Goal: Information Seeking & Learning: Learn about a topic

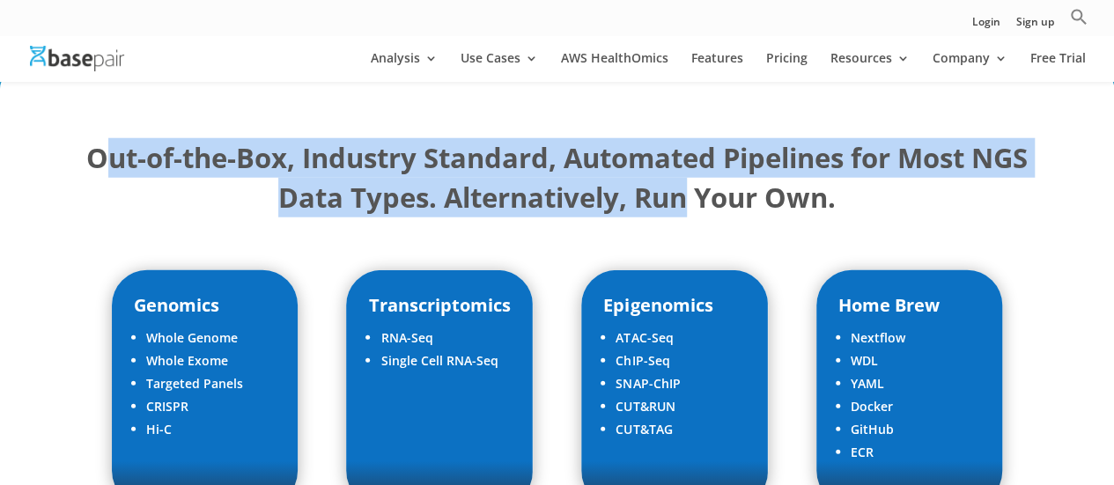
scroll to position [2330, 0]
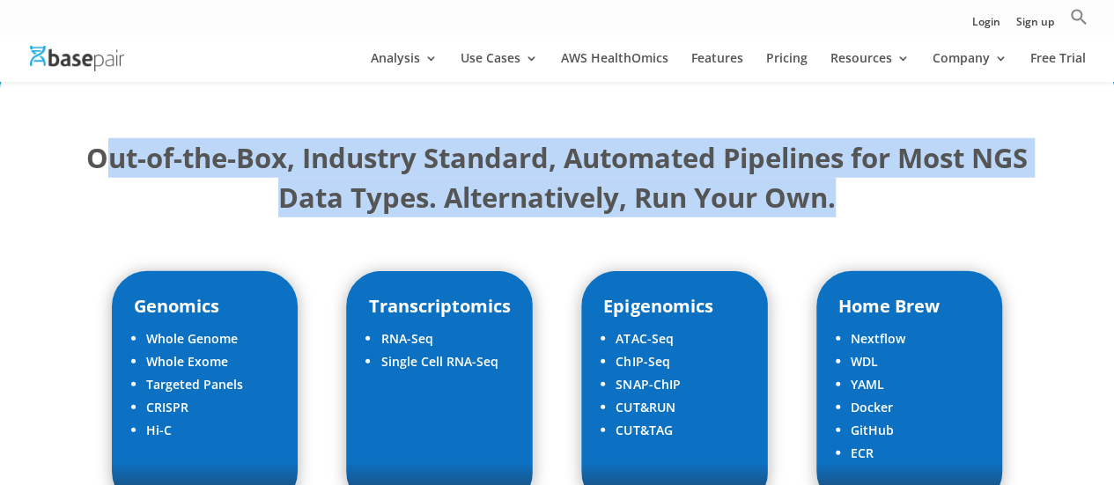
drag, startPoint x: 137, startPoint y: 133, endPoint x: 871, endPoint y: 157, distance: 734.1
click at [871, 157] on h2 "Out-of-the-Box, Industry Standard, Automated Pipelines for Most NGS Data Types.…" at bounding box center [557, 182] width 951 height 88
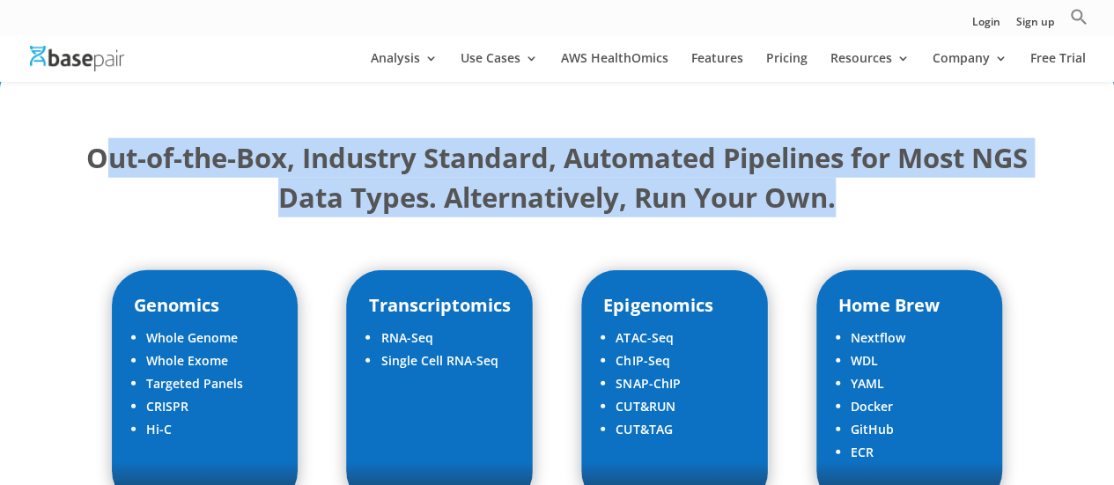
click at [871, 157] on h2 "Out-of-the-Box, Industry Standard, Automated Pipelines for Most NGS Data Types.…" at bounding box center [557, 182] width 951 height 88
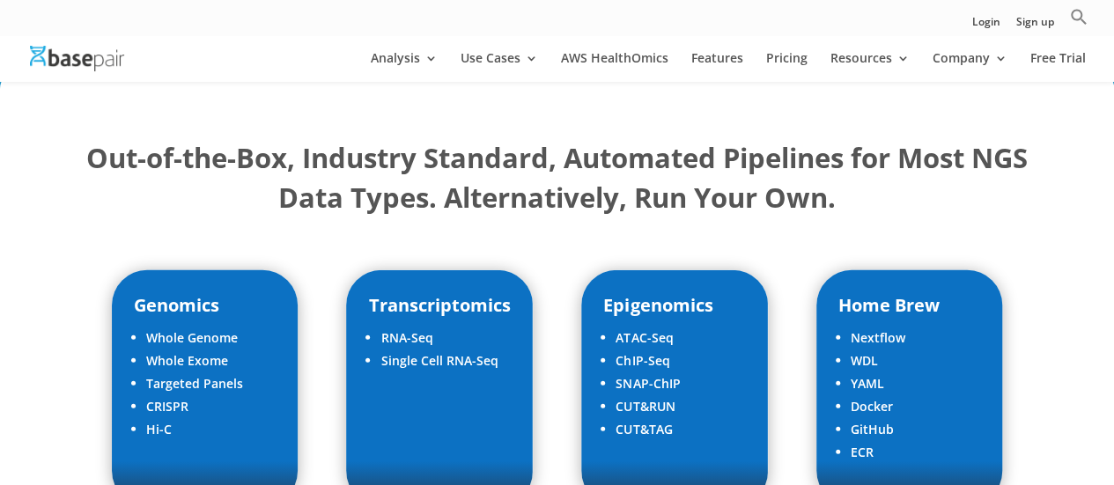
click at [871, 157] on h2 "Out-of-the-Box, Industry Standard, Automated Pipelines for Most NGS Data Types.…" at bounding box center [557, 182] width 951 height 88
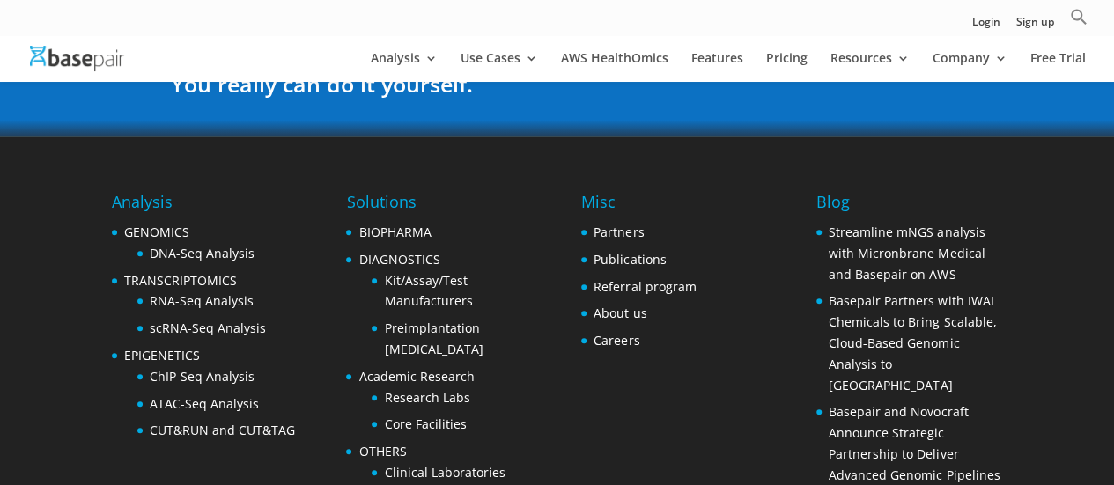
scroll to position [3027, 0]
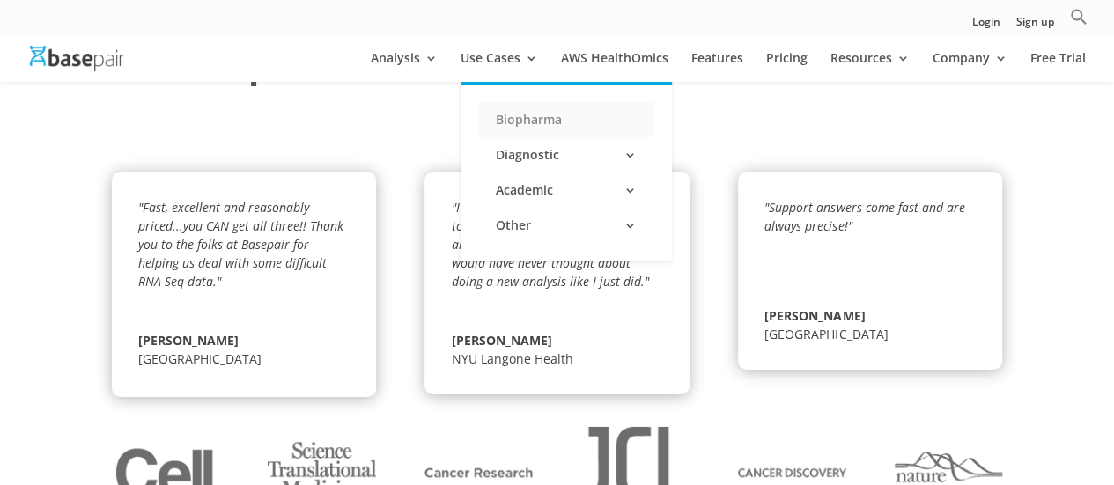
click at [584, 127] on link "Biopharma" at bounding box center [566, 119] width 176 height 35
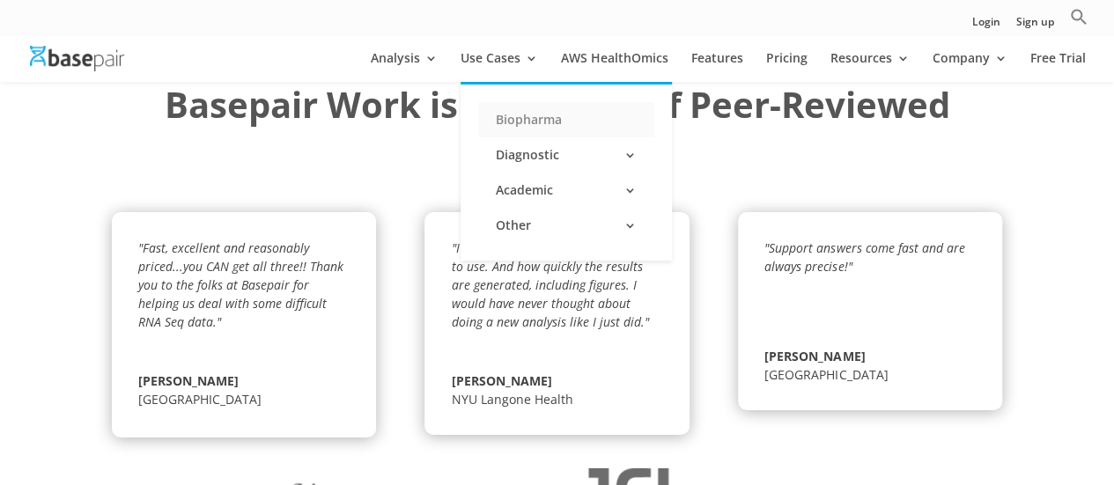
scroll to position [3068, 0]
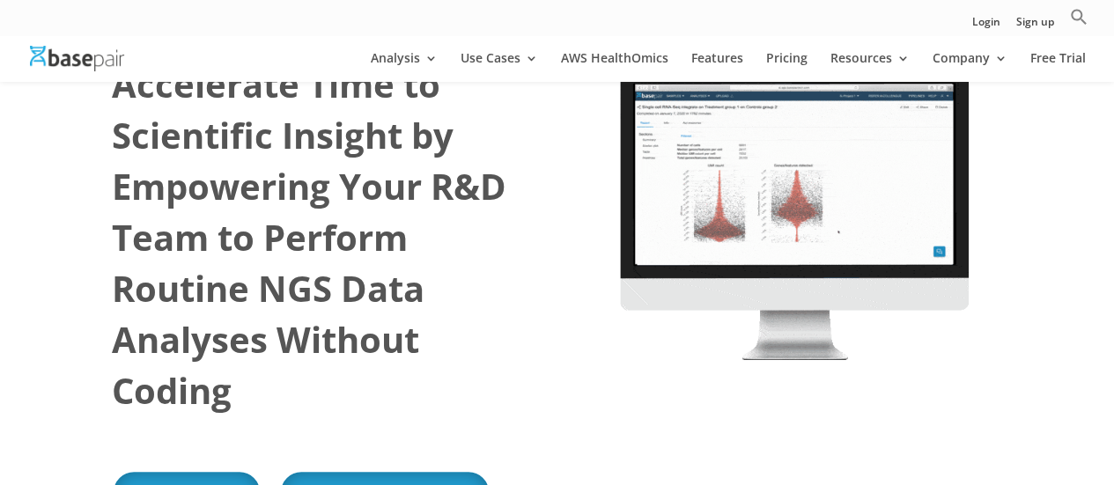
scroll to position [176, 0]
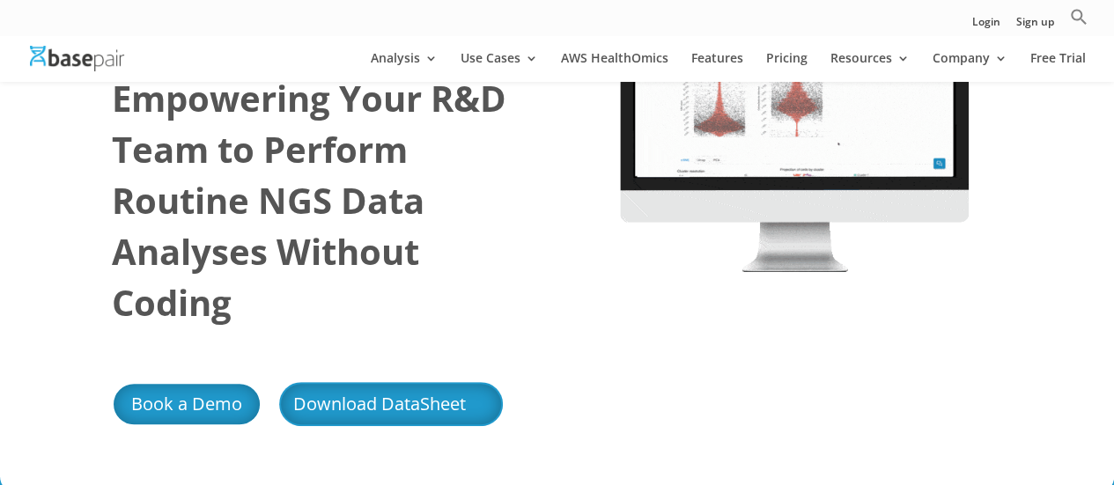
click at [407, 407] on link "Download DataSheet" at bounding box center [391, 404] width 224 height 44
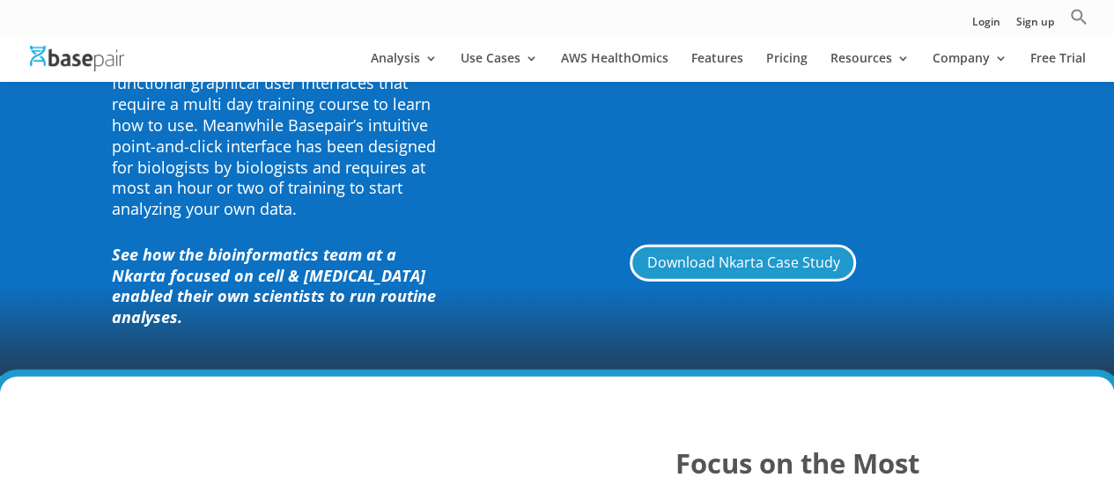
scroll to position [1673, 0]
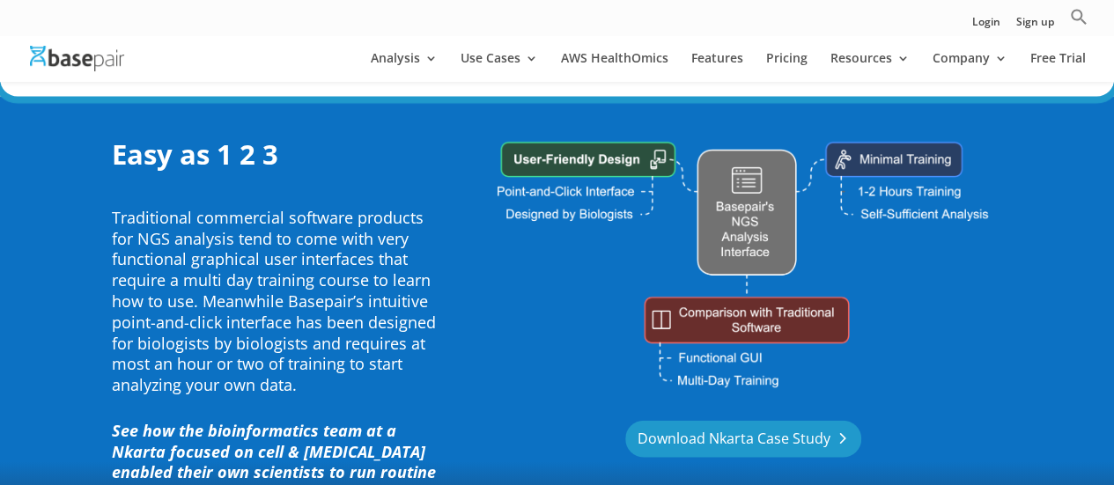
click at [752, 445] on link "Download Nkarta Case Study" at bounding box center [743, 440] width 236 height 38
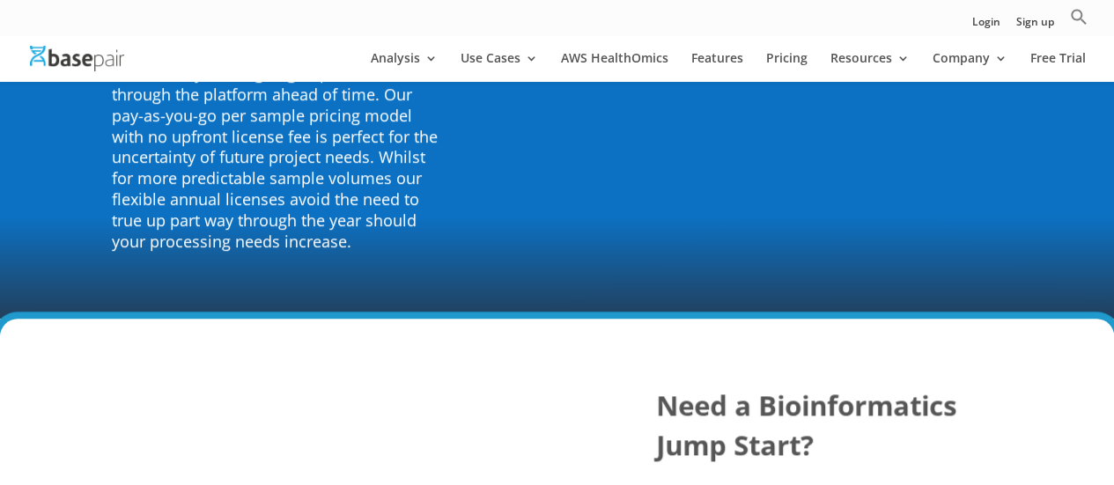
scroll to position [4404, 0]
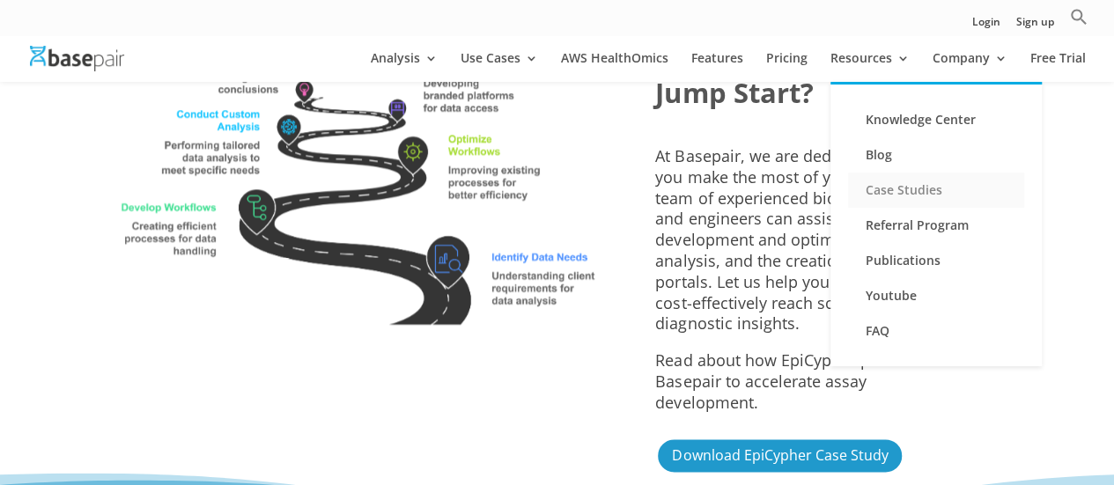
click at [910, 174] on link "Case Studies" at bounding box center [936, 190] width 176 height 35
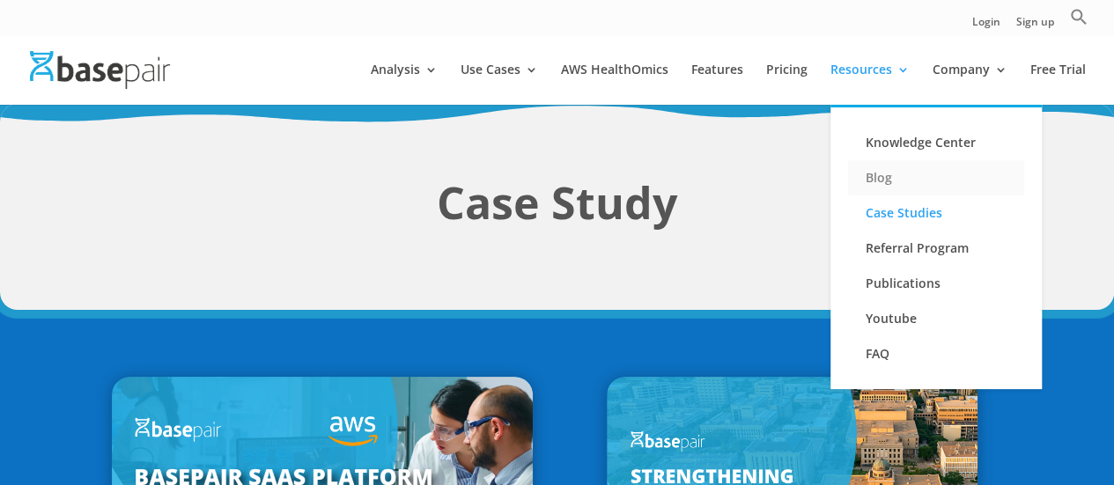
click at [885, 174] on link "Blog" at bounding box center [936, 177] width 176 height 35
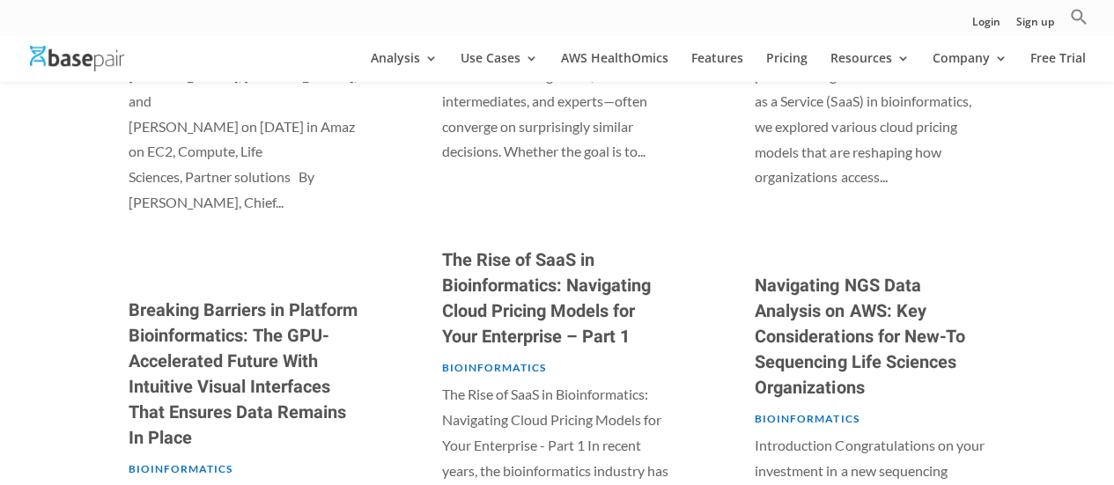
scroll to position [1233, 0]
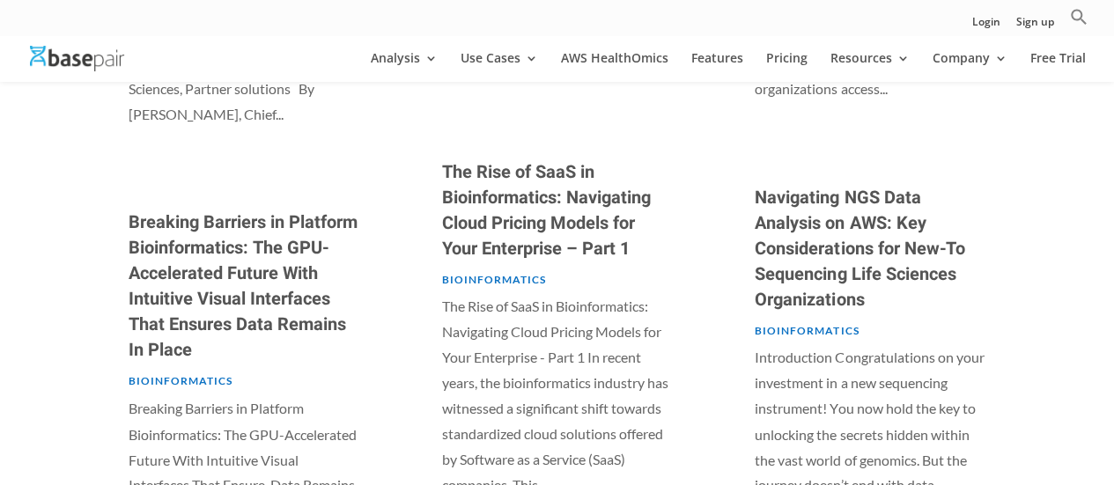
click at [241, 256] on link "Breaking Barriers in Platform Bioinformatics: The GPU-Accelerated Future With I…" at bounding box center [243, 286] width 229 height 153
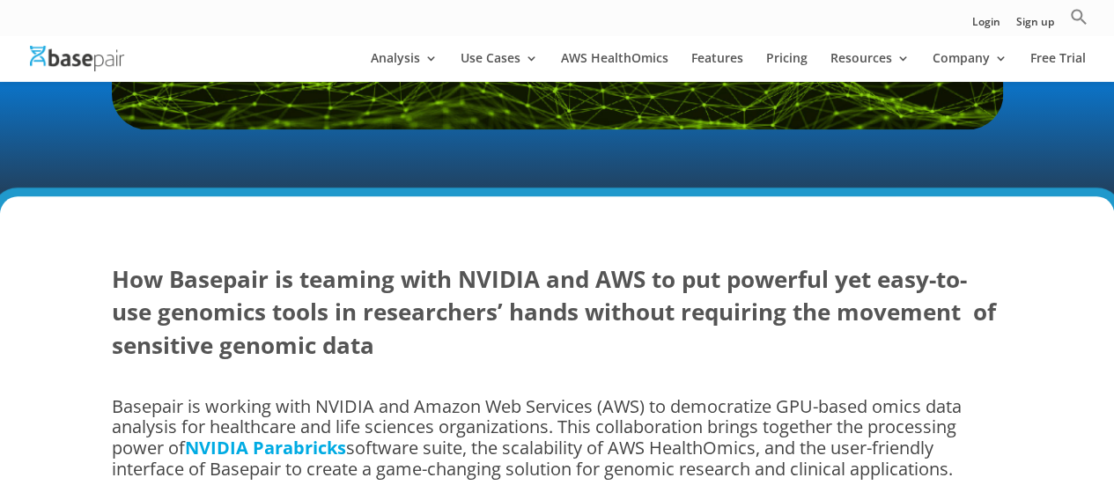
scroll to position [879, 0]
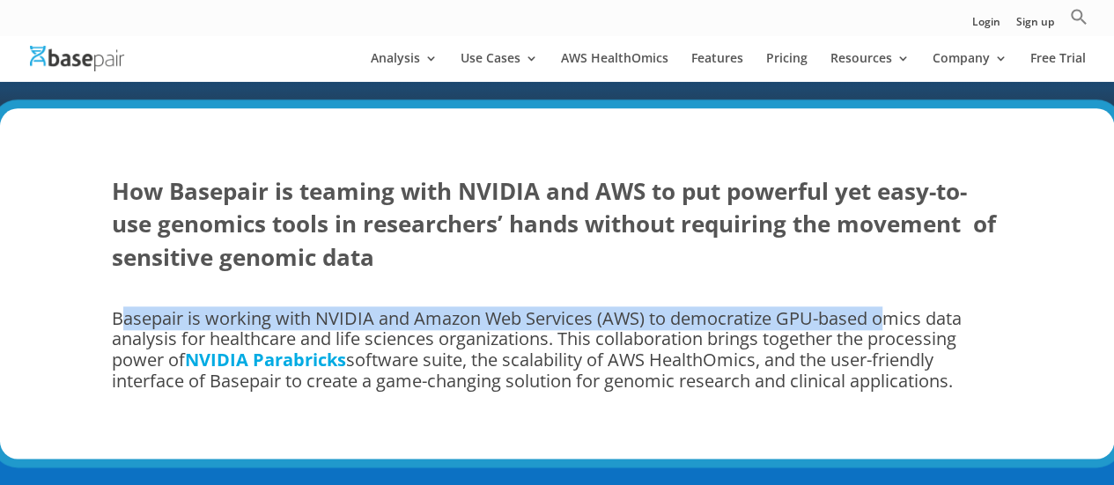
drag, startPoint x: 125, startPoint y: 320, endPoint x: 886, endPoint y: 321, distance: 761.0
click at [886, 321] on span "Basepair is working with NVIDIA and Amazon Web Services (AWS) to democratize GP…" at bounding box center [537, 340] width 850 height 66
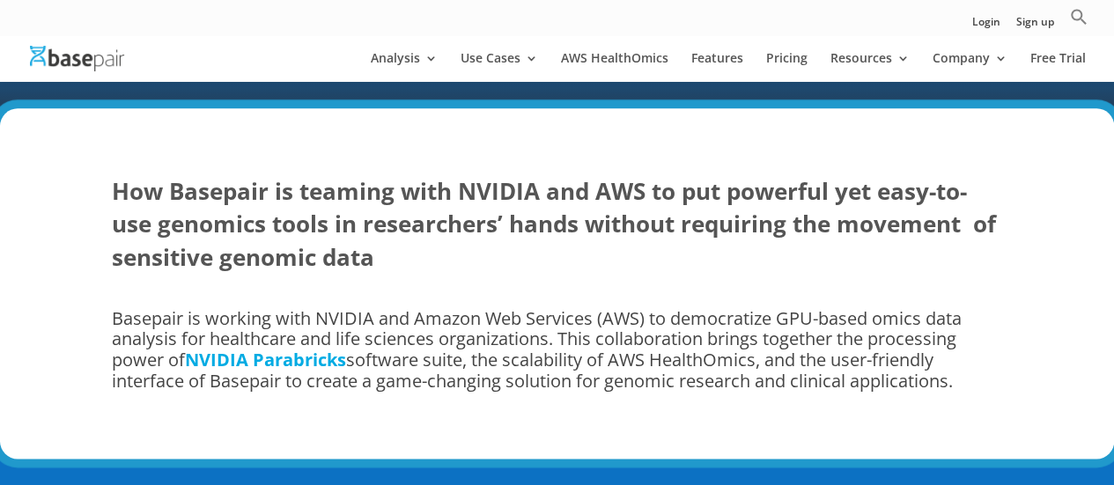
click at [87, 349] on div "How Basepair is teaming with NVIDIA and AWS to put powerful yet easy-to-use gen…" at bounding box center [557, 283] width 1114 height 351
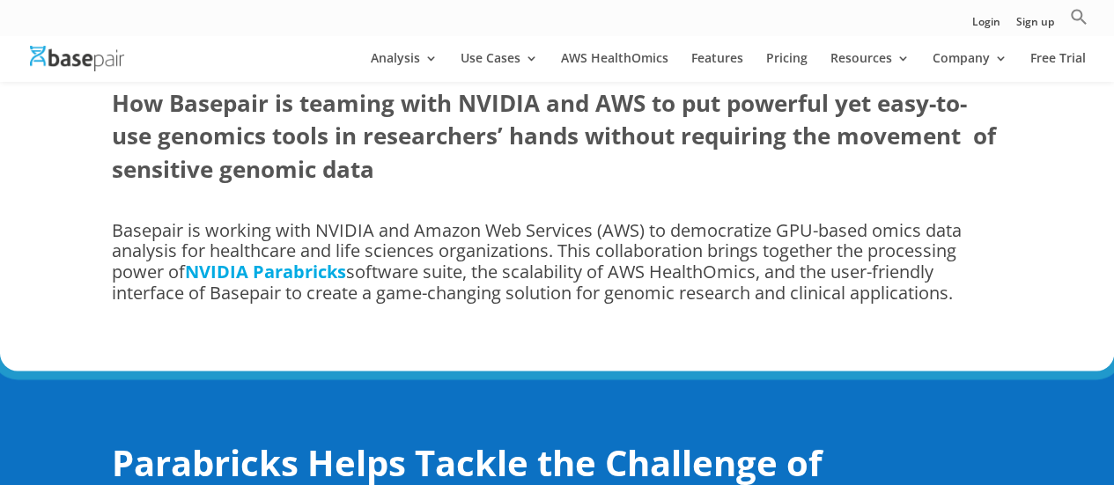
scroll to position [1231, 0]
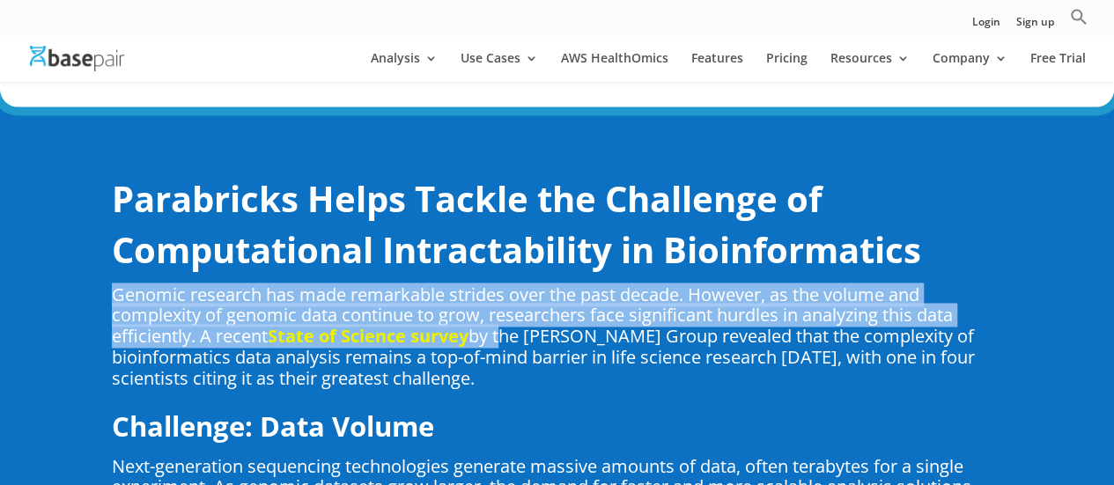
drag, startPoint x: 109, startPoint y: 291, endPoint x: 509, endPoint y: 328, distance: 401.6
click at [215, 342] on span "Genomic research has made remarkable strides over the past decade. However, as …" at bounding box center [532, 316] width 841 height 66
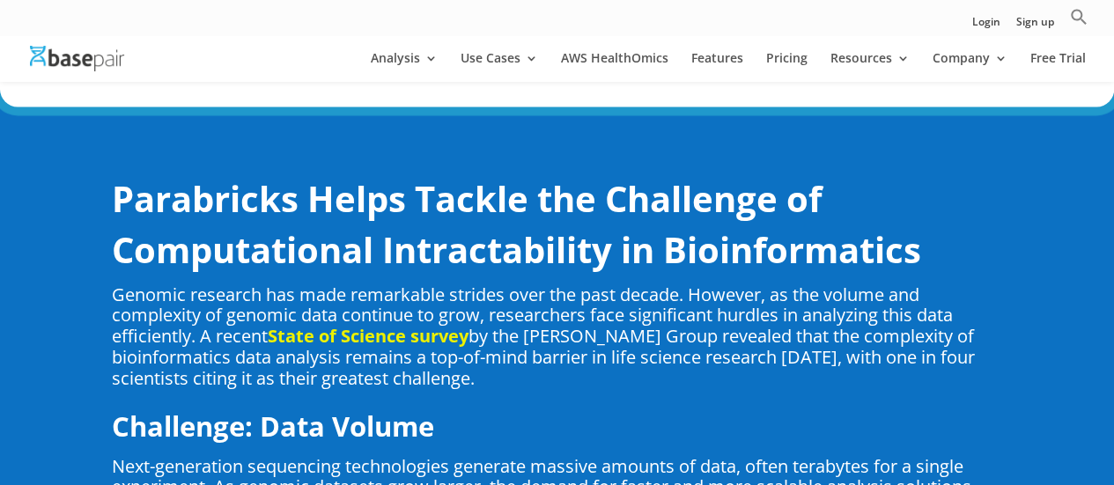
click at [521, 240] on strong "Parabricks Helps Tackle the Challenge of Computational Intractability in Bioinf…" at bounding box center [516, 224] width 809 height 100
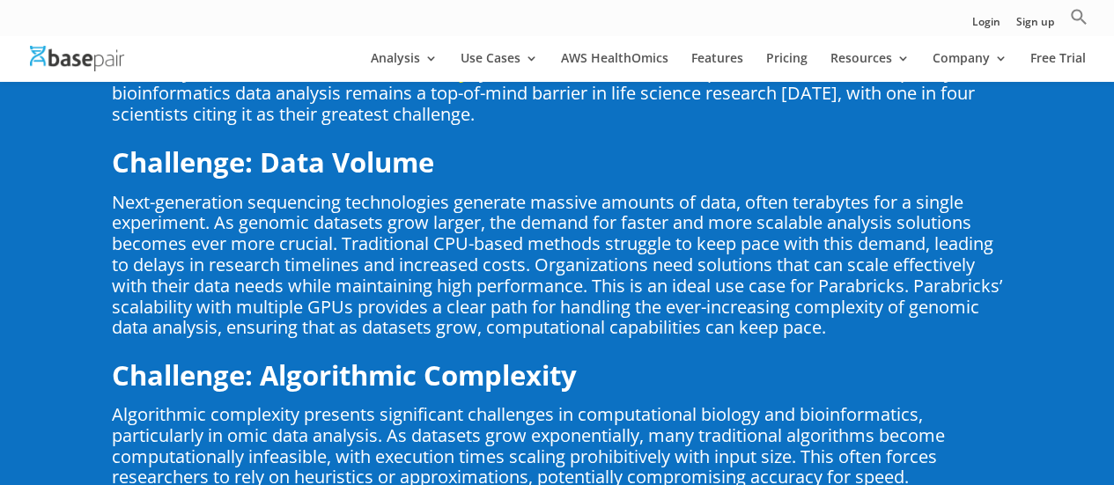
scroll to position [1584, 0]
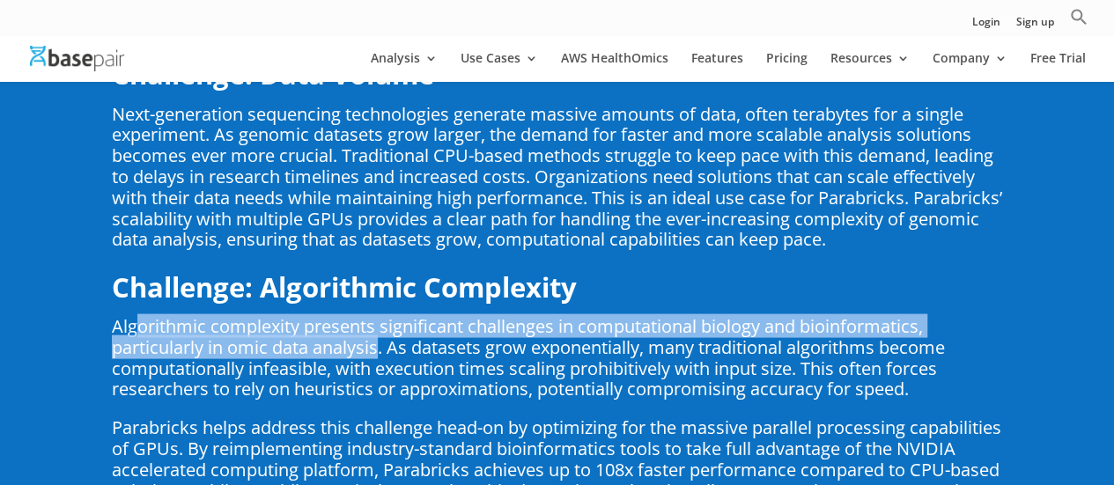
drag, startPoint x: 132, startPoint y: 334, endPoint x: 377, endPoint y: 348, distance: 245.3
click at [377, 348] on span "Algorithmic complexity presents significant challenges in computational biology…" at bounding box center [528, 357] width 833 height 86
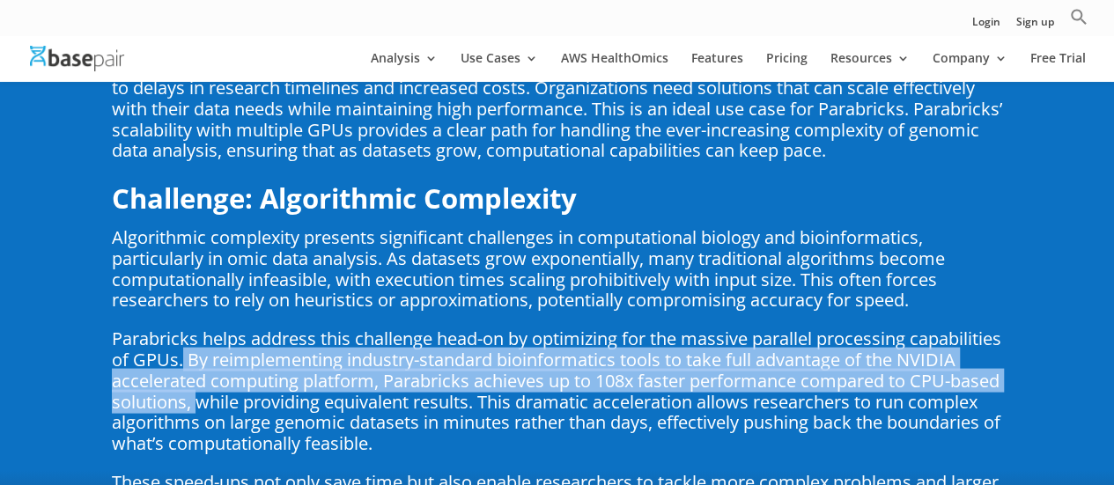
drag, startPoint x: 279, startPoint y: 358, endPoint x: 289, endPoint y: 395, distance: 38.2
click at [289, 395] on span "Parabricks helps address this challenge head-on by optimizing for the massive p…" at bounding box center [557, 391] width 890 height 129
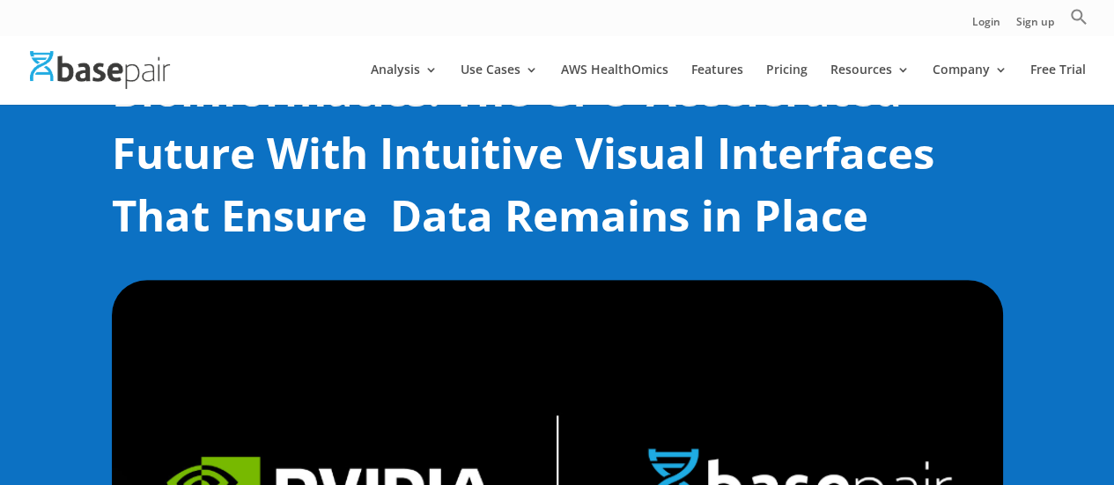
scroll to position [0, 0]
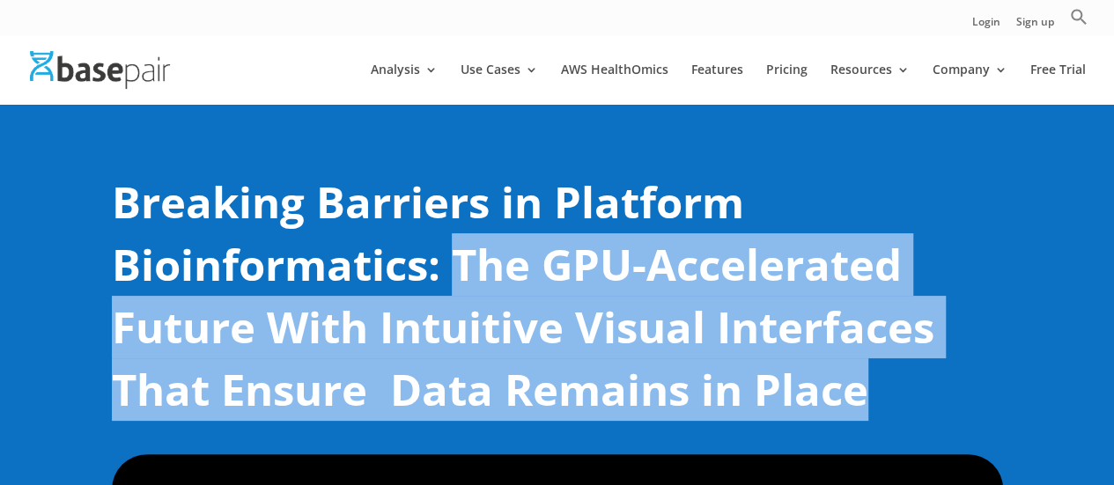
drag, startPoint x: 447, startPoint y: 258, endPoint x: 920, endPoint y: 374, distance: 487.0
click at [907, 383] on h1 "Breaking Barriers in Platform Bioinformatics: The GPU-Accelerated Future With I…" at bounding box center [557, 300] width 891 height 259
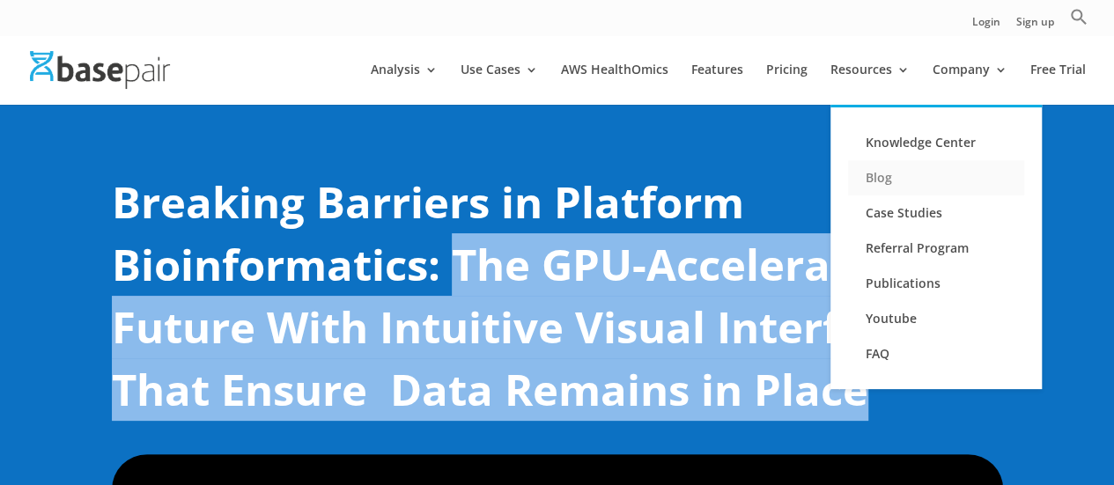
click at [905, 169] on link "Blog" at bounding box center [936, 177] width 176 height 35
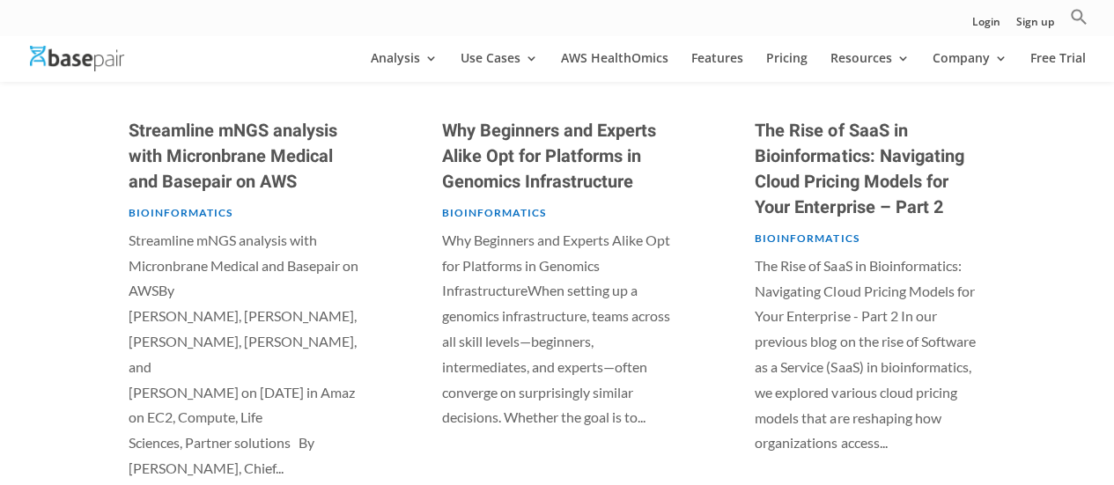
scroll to position [1143, 0]
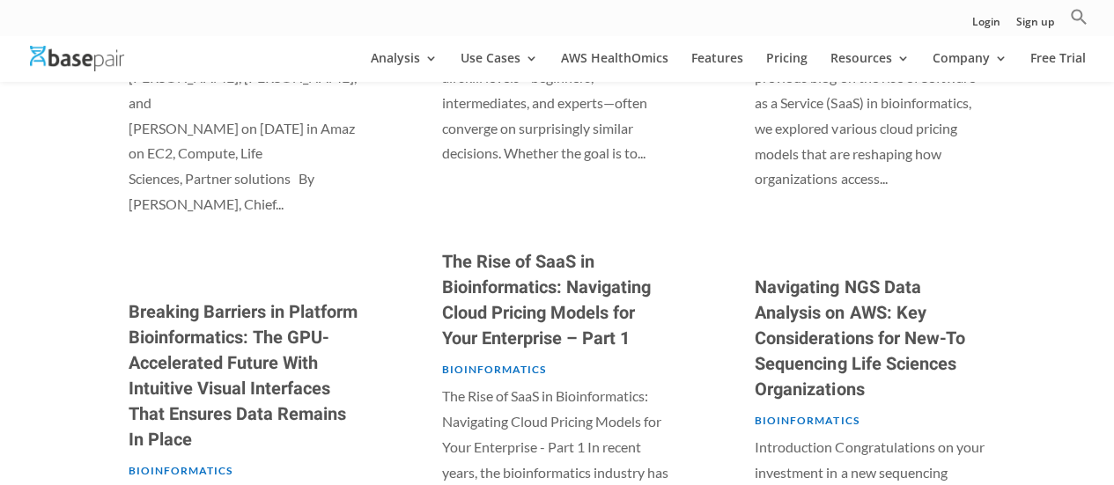
click at [642, 299] on link "The Rise of SaaS in Bioinformatics: Navigating Cloud Pricing Models for Your En…" at bounding box center [545, 300] width 209 height 102
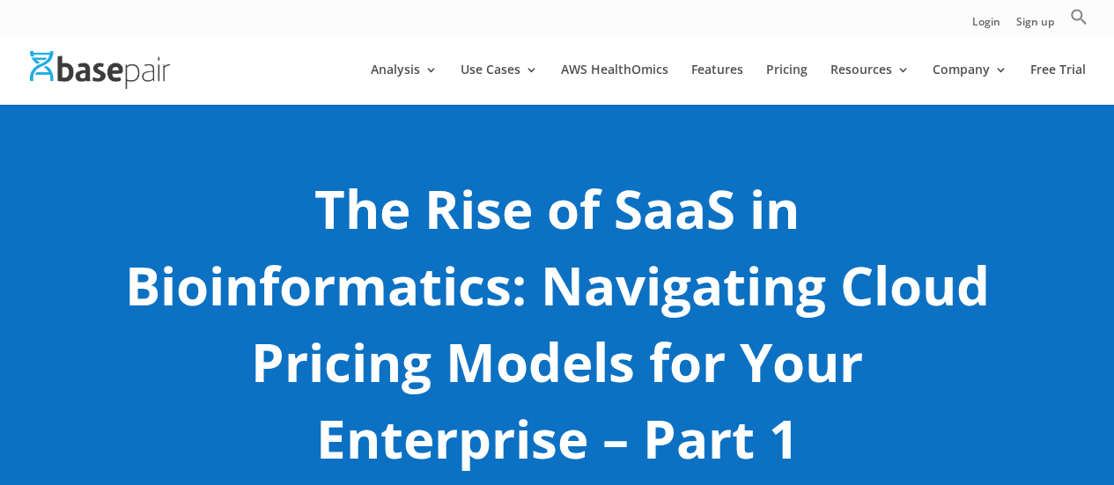
click at [102, 71] on img at bounding box center [100, 70] width 140 height 38
